Goal: Information Seeking & Learning: Check status

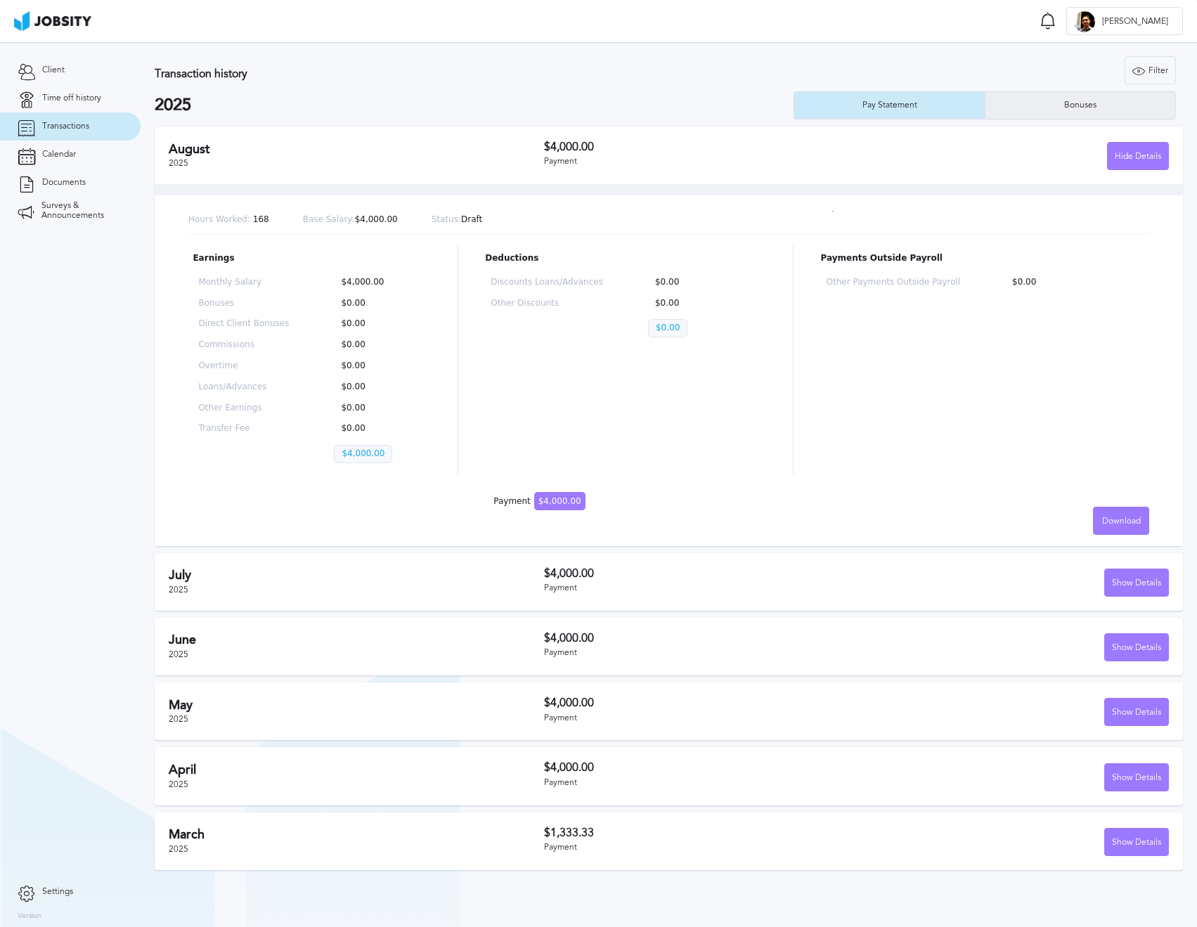
click at [1051, 106] on div "Bonuses" at bounding box center [1080, 105] width 190 height 28
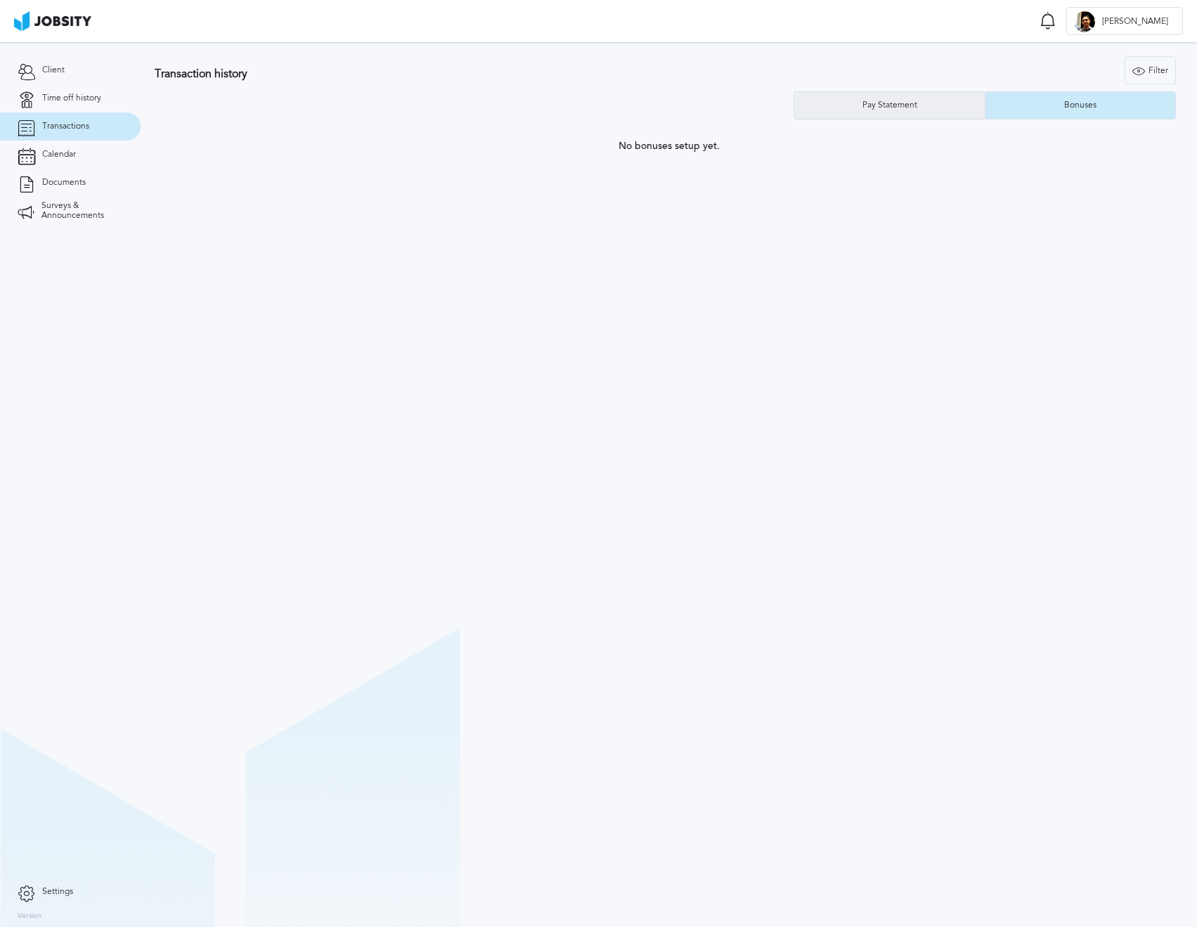
click at [907, 104] on div "Pay Statement" at bounding box center [889, 106] width 69 height 10
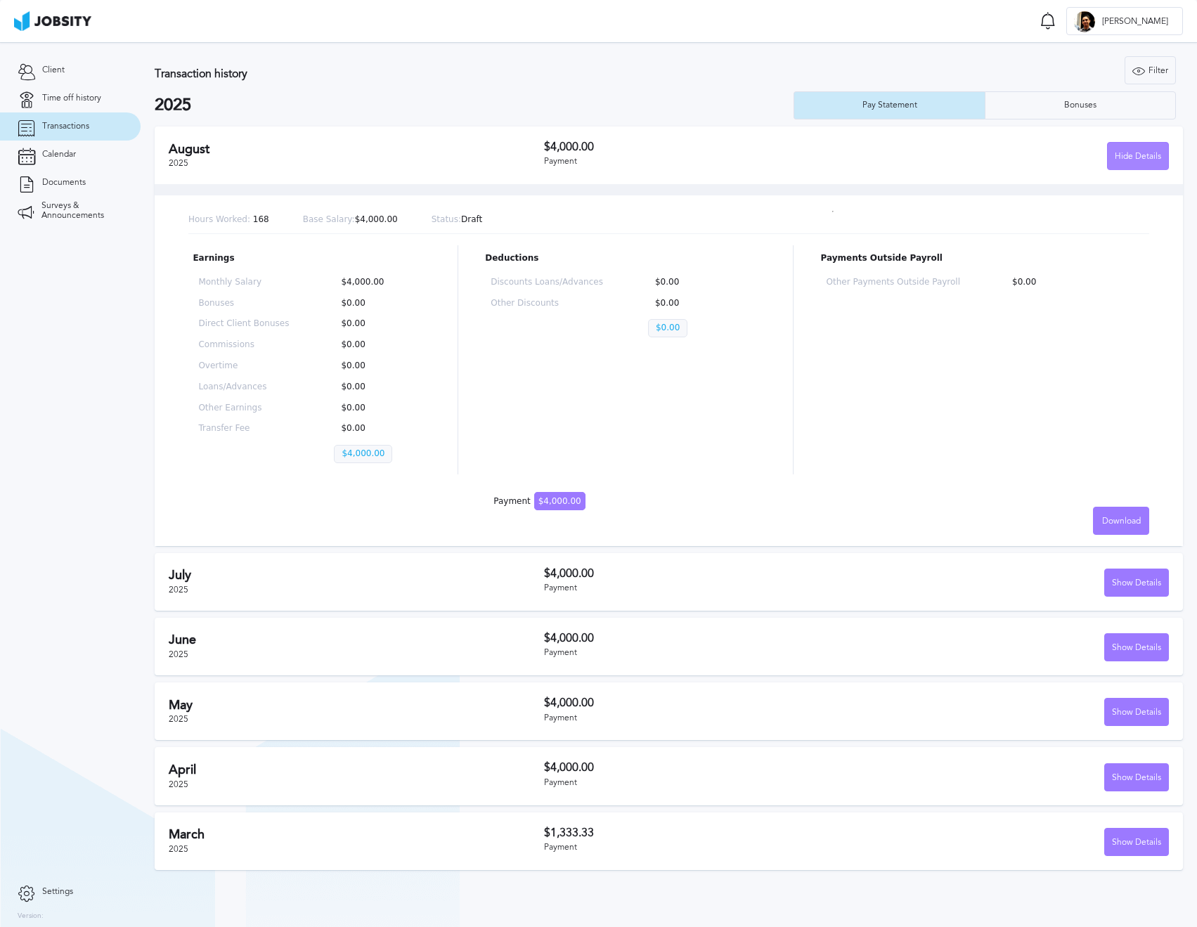
click at [1151, 163] on div "Hide Details" at bounding box center [1138, 157] width 60 height 28
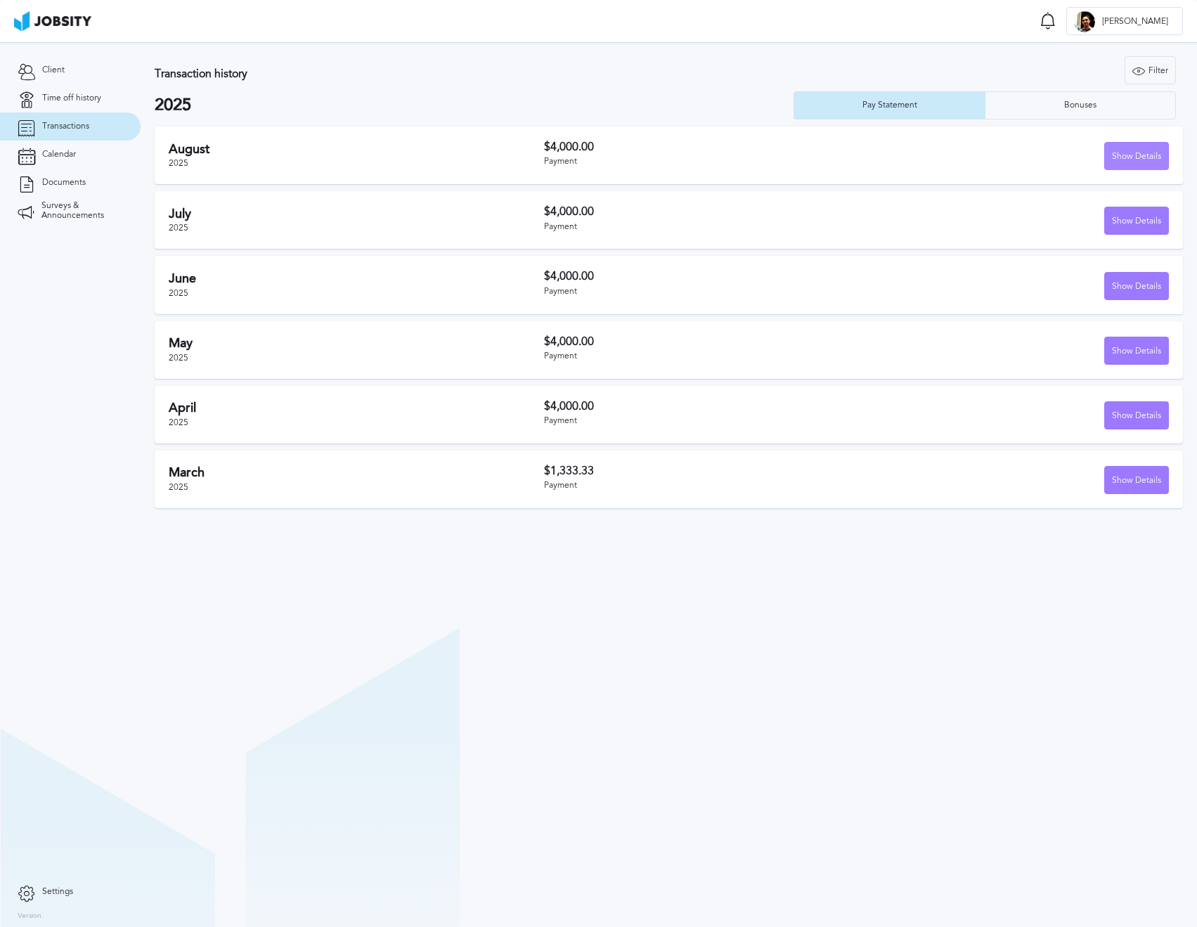
click at [1150, 157] on div "Show Details" at bounding box center [1136, 157] width 63 height 28
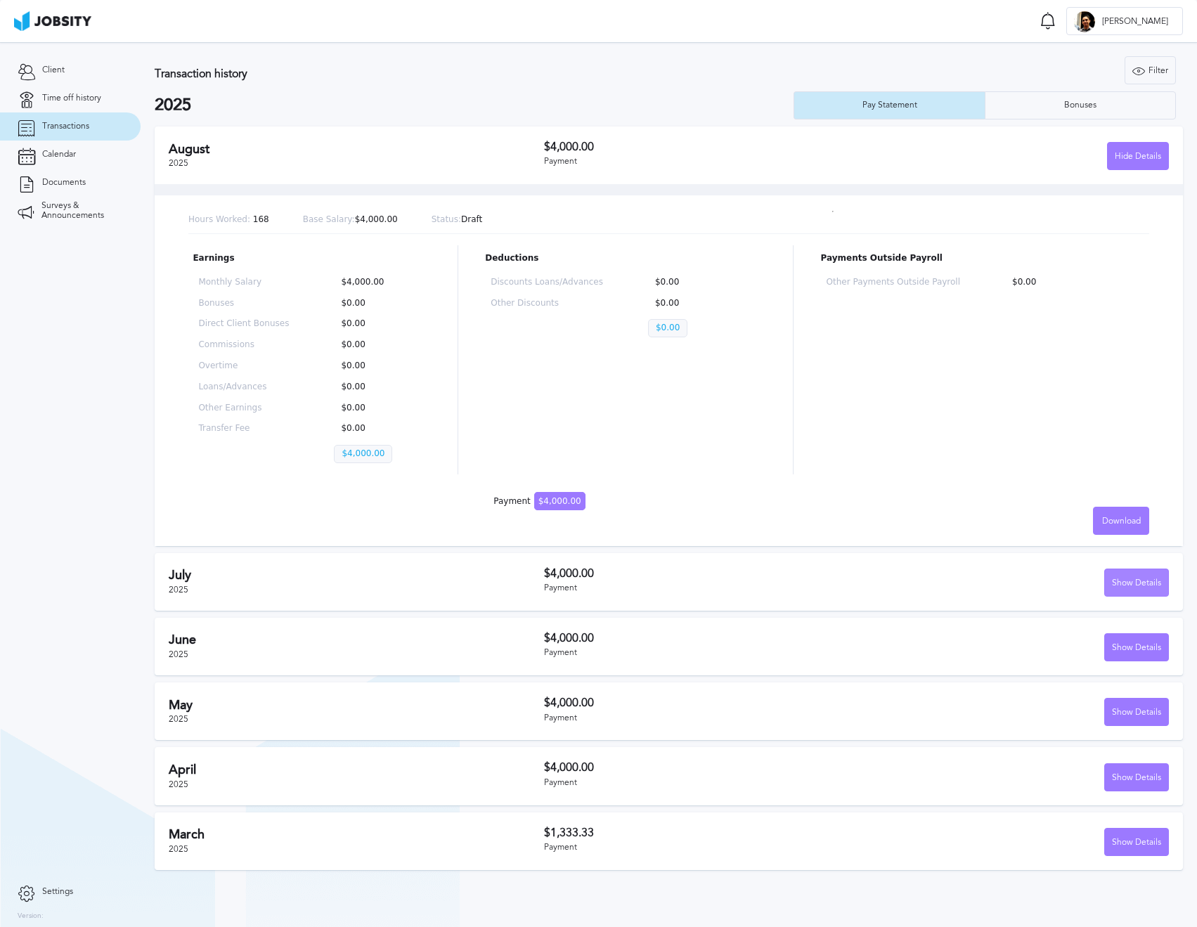
click at [1146, 569] on div "Show Details" at bounding box center [1136, 583] width 63 height 28
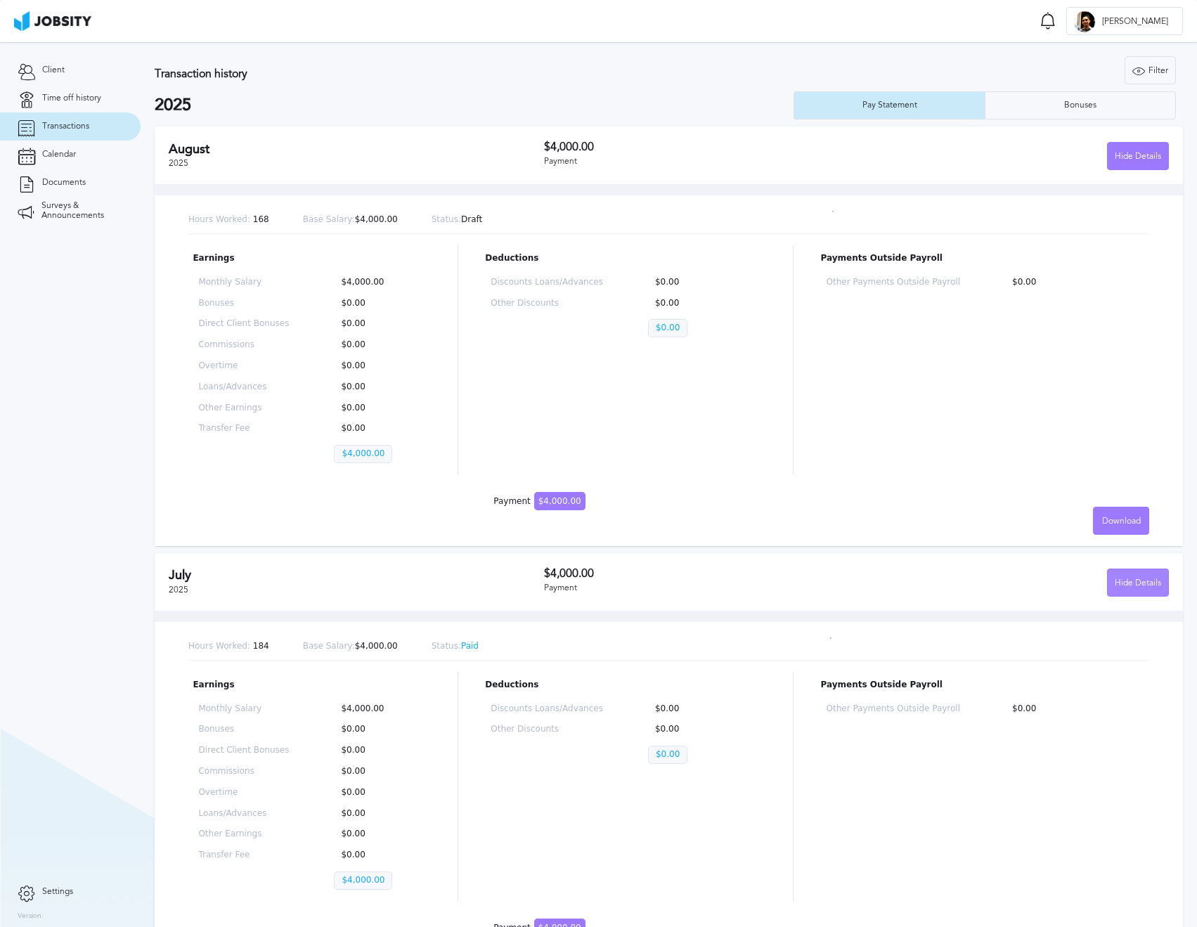
click at [1146, 569] on div "Hide Details" at bounding box center [1138, 583] width 60 height 28
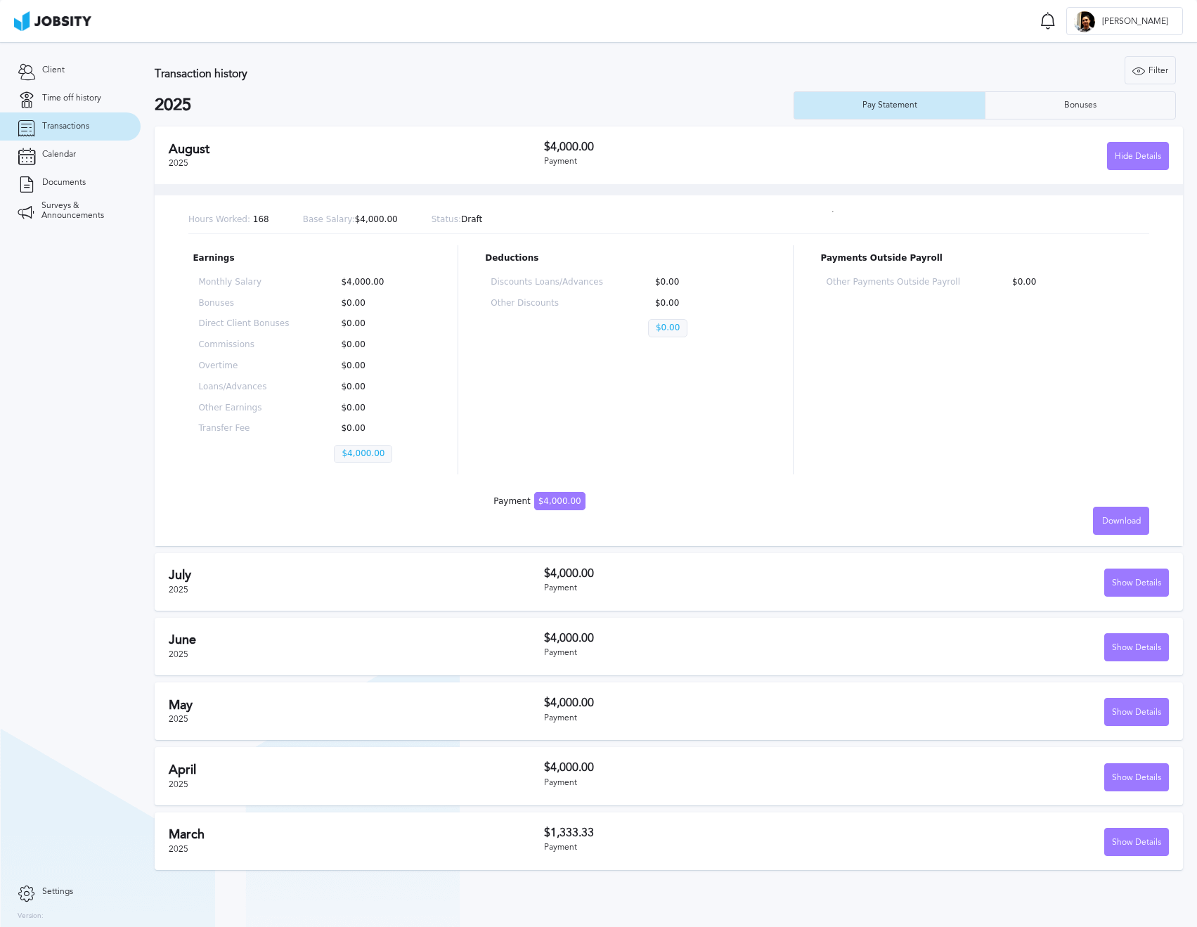
click at [455, 268] on div "Earnings Monthly Salary $4,000.00 Bonuses $0.00 Direct Client Bonuses $0.00 Com…" at bounding box center [668, 359] width 961 height 229
click at [726, 555] on div "[DATE] $4,000.00 Payment Show Details" at bounding box center [669, 582] width 1028 height 58
click at [1138, 578] on div "Show Details" at bounding box center [1136, 583] width 63 height 28
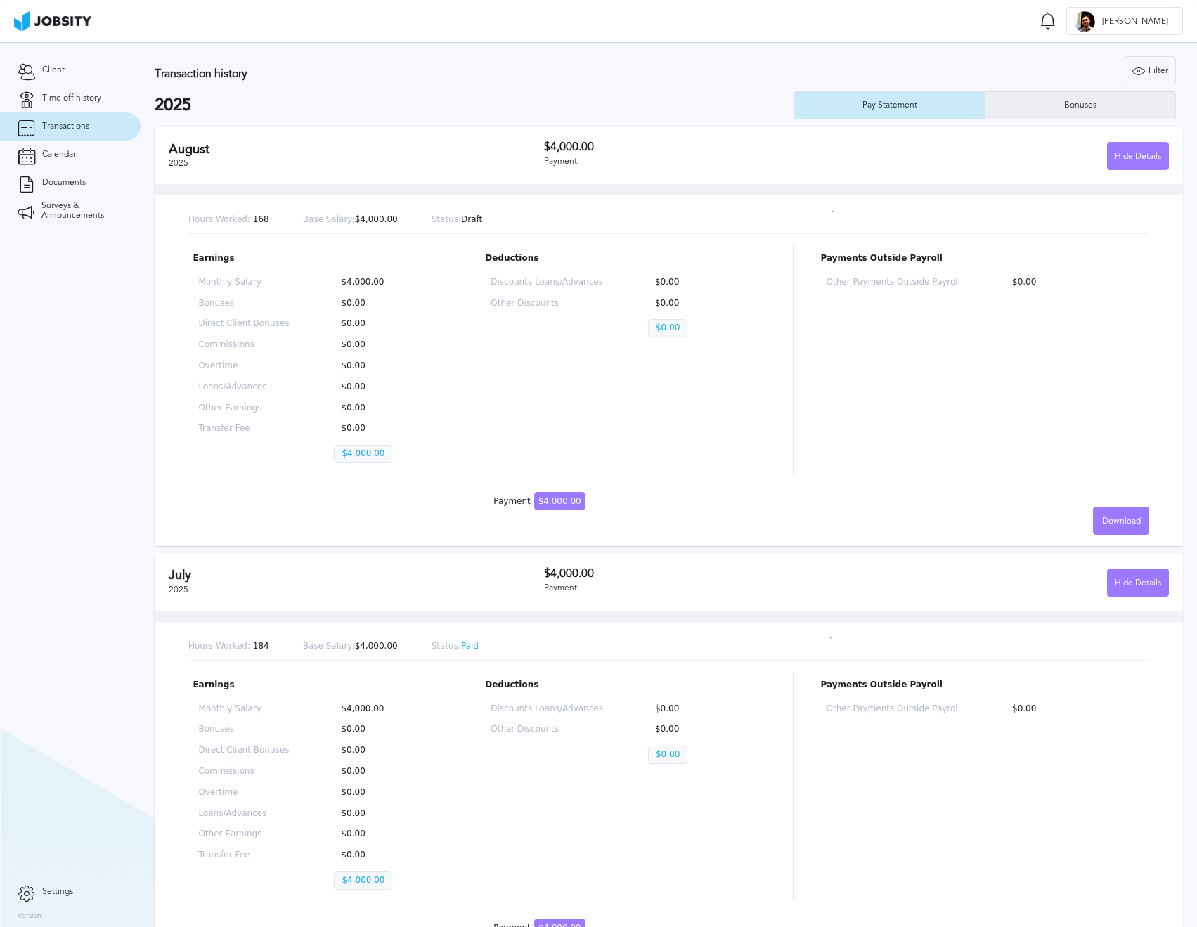
click at [1015, 108] on div "Bonuses" at bounding box center [1080, 105] width 190 height 28
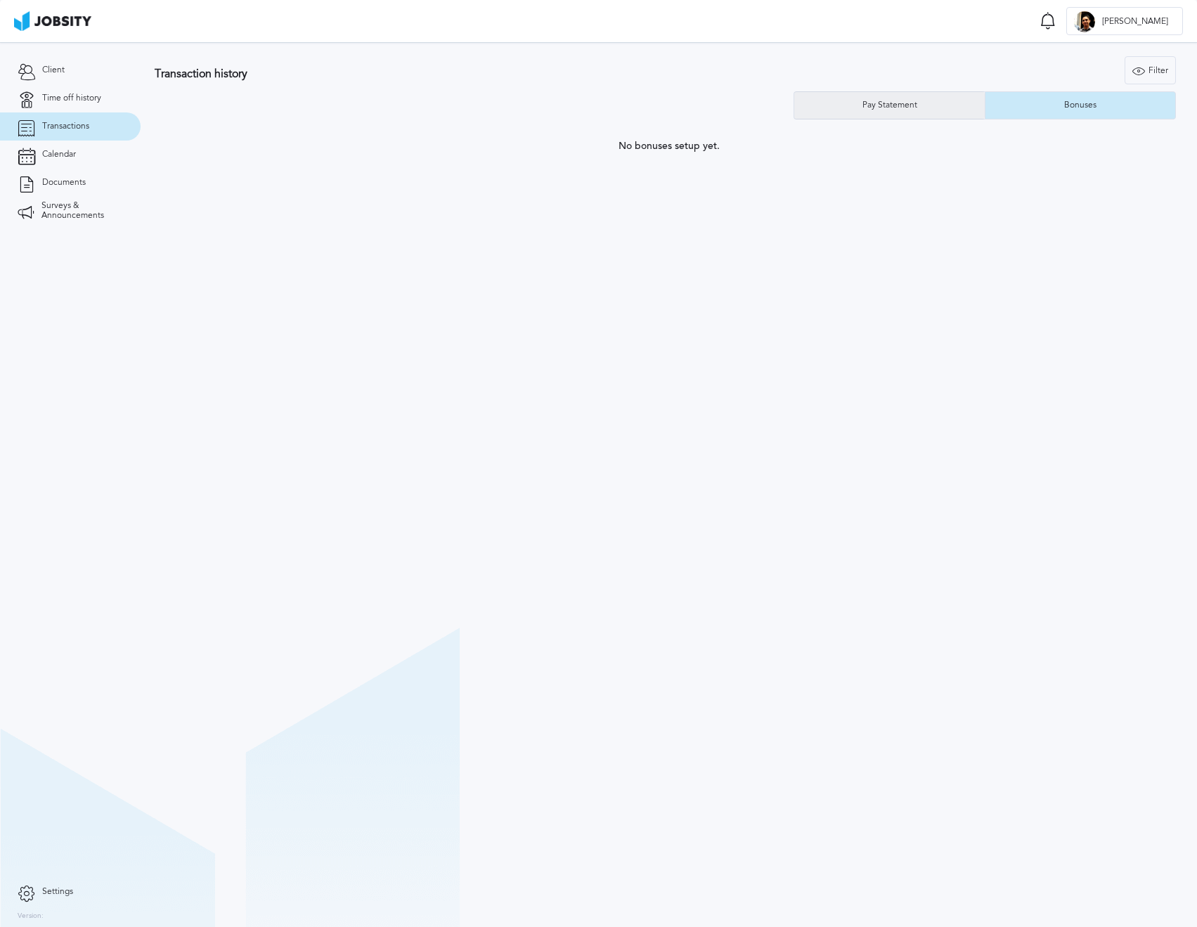
click at [881, 108] on div "Pay Statement" at bounding box center [889, 106] width 69 height 10
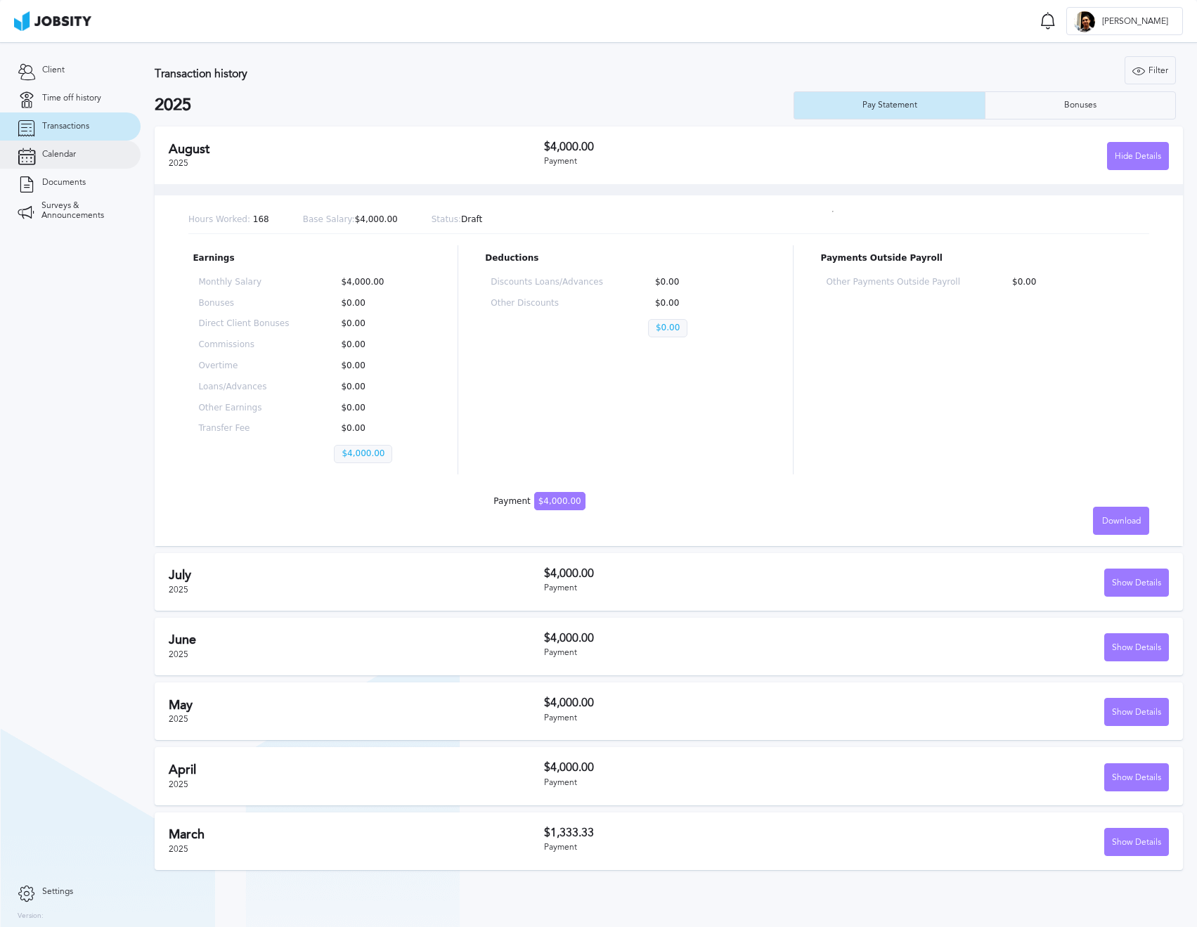
click at [62, 155] on span "Calendar" at bounding box center [59, 155] width 34 height 10
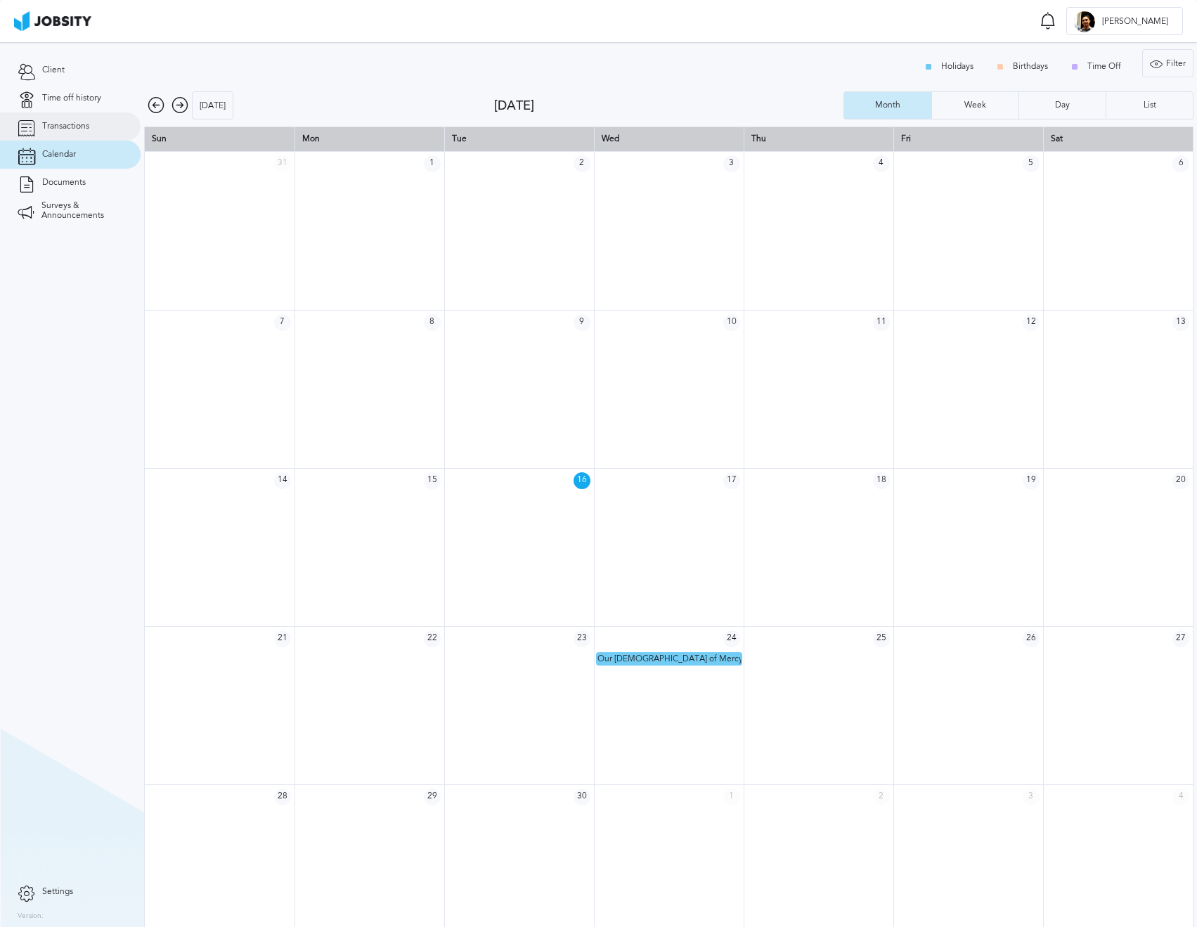
click at [76, 131] on span "Transactions" at bounding box center [65, 127] width 47 height 10
